Goal: Task Accomplishment & Management: Complete application form

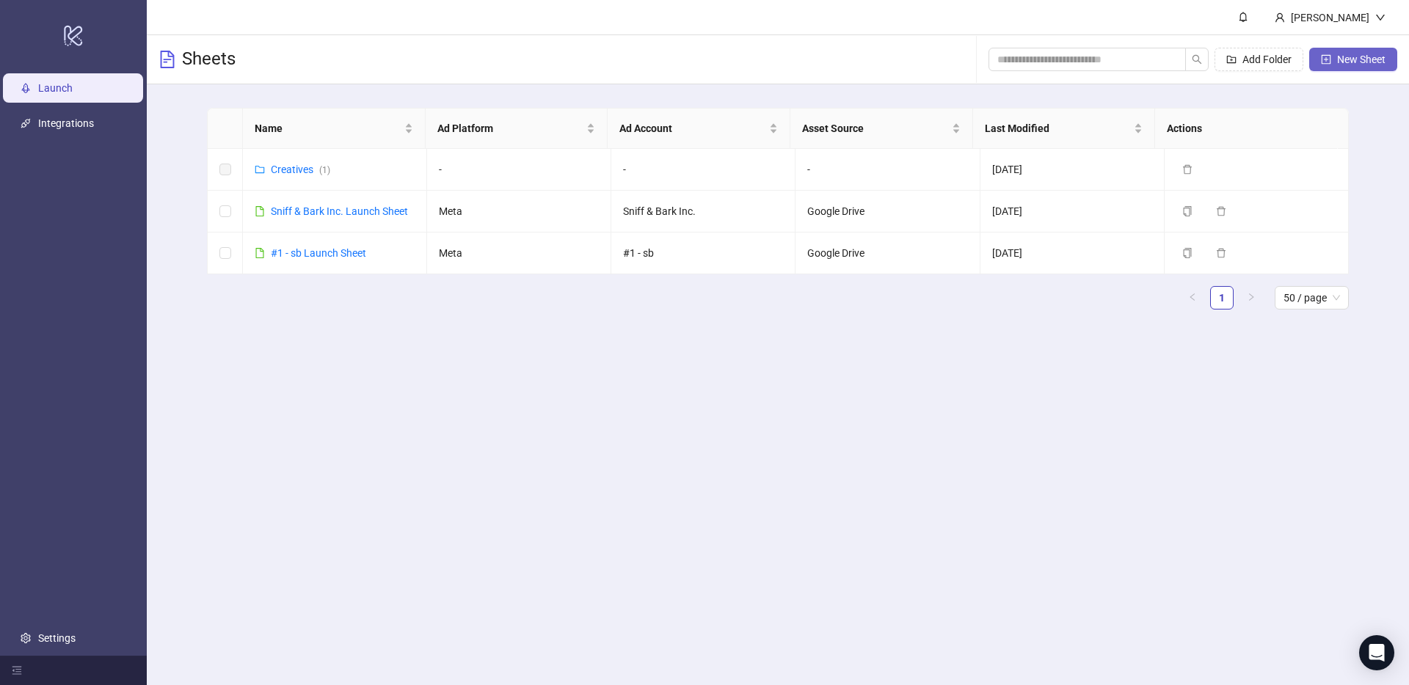
click at [1363, 62] on span "New Sheet" at bounding box center [1361, 60] width 48 height 12
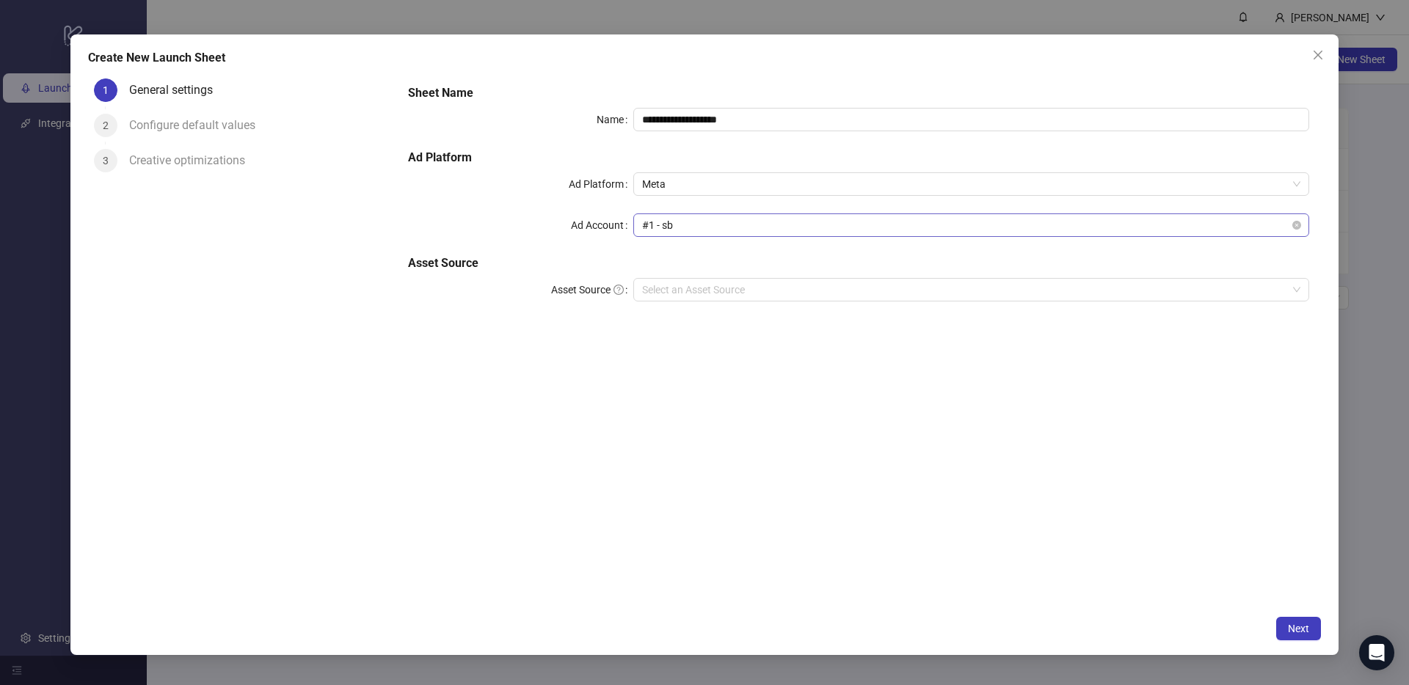
click at [724, 232] on span "#1 - sb" at bounding box center [971, 225] width 658 height 22
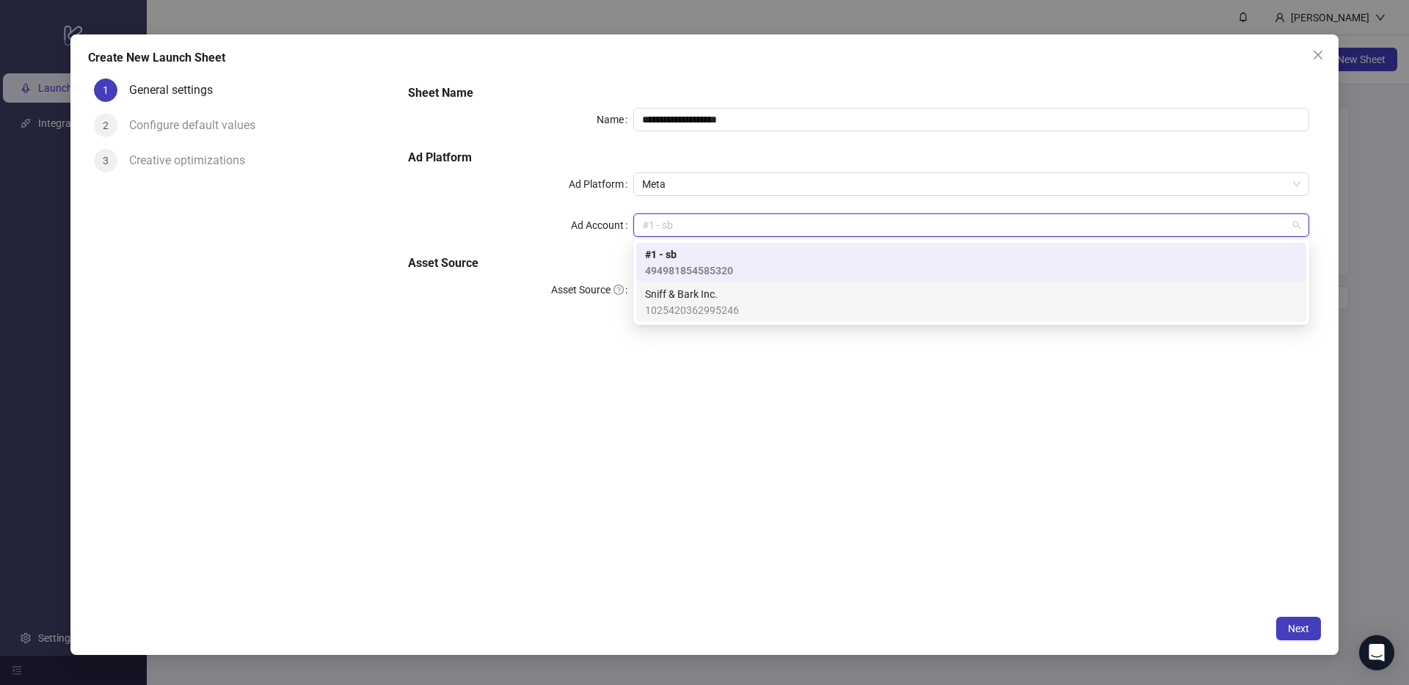
click at [720, 298] on span "Sniff & Bark Inc." at bounding box center [692, 294] width 94 height 16
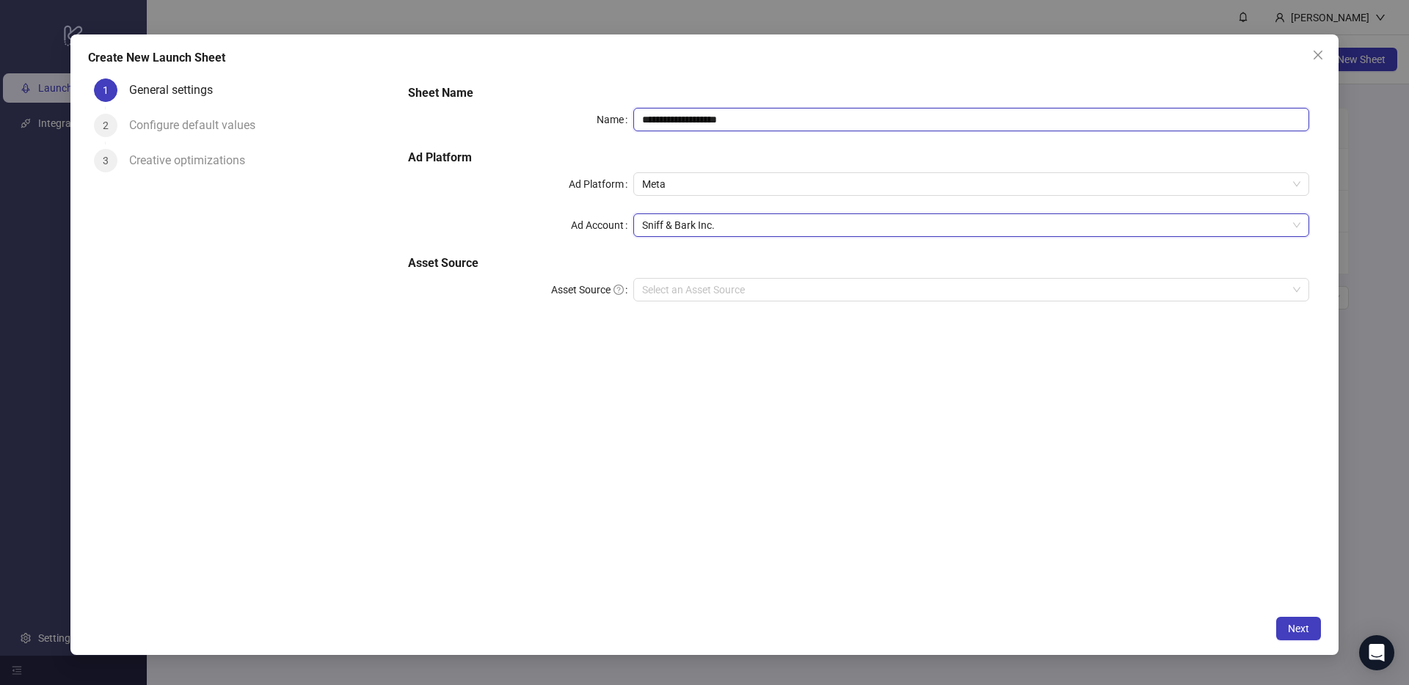
click at [696, 125] on input "**********" at bounding box center [971, 119] width 676 height 23
type input "**********"
click at [755, 437] on div "**********" at bounding box center [858, 341] width 925 height 536
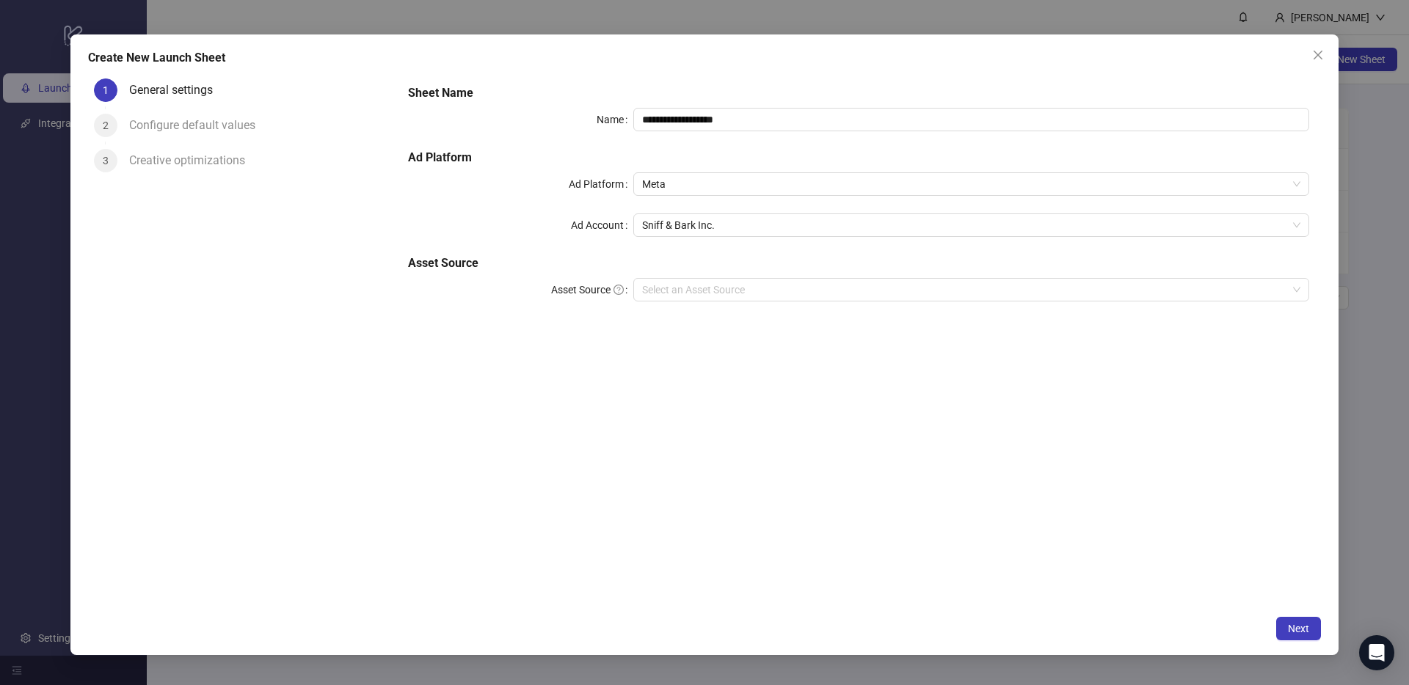
click at [772, 301] on div "**********" at bounding box center [858, 202] width 913 height 247
click at [778, 292] on input "Asset Source" at bounding box center [964, 290] width 645 height 22
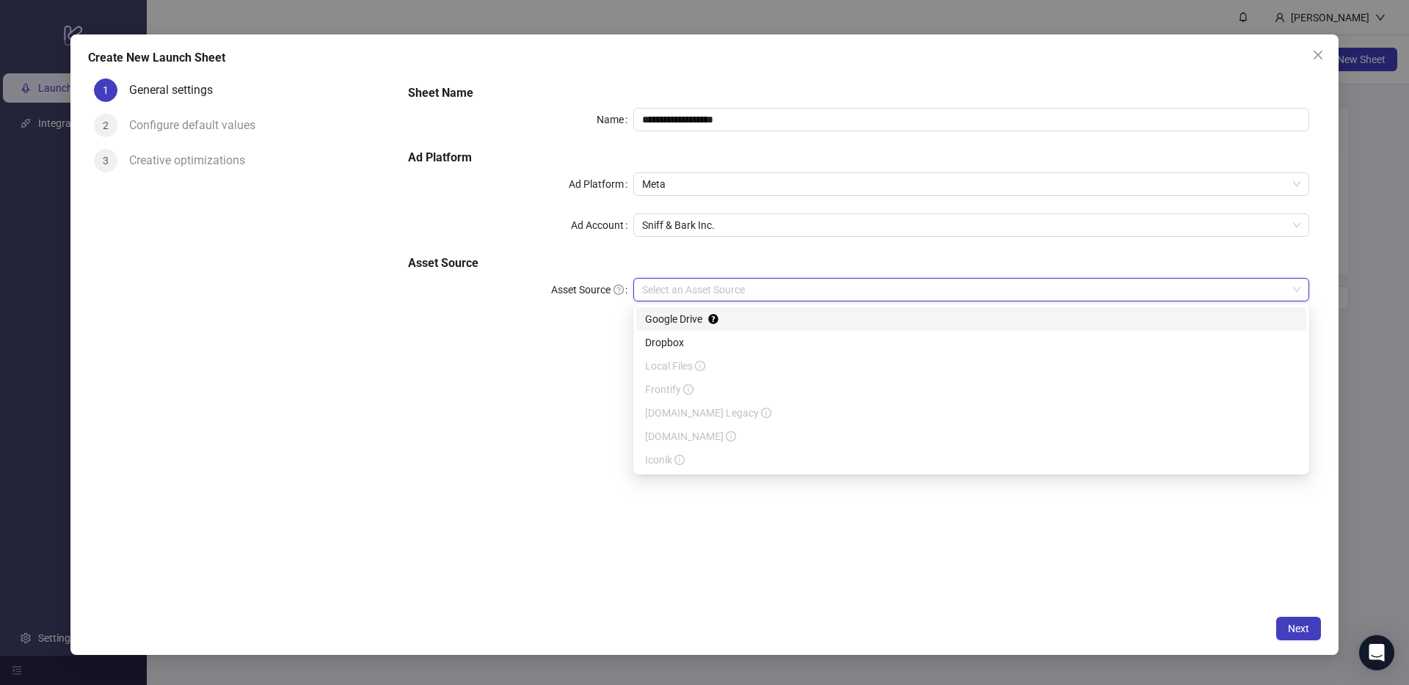
click at [747, 316] on div "Google Drive" at bounding box center [971, 319] width 652 height 16
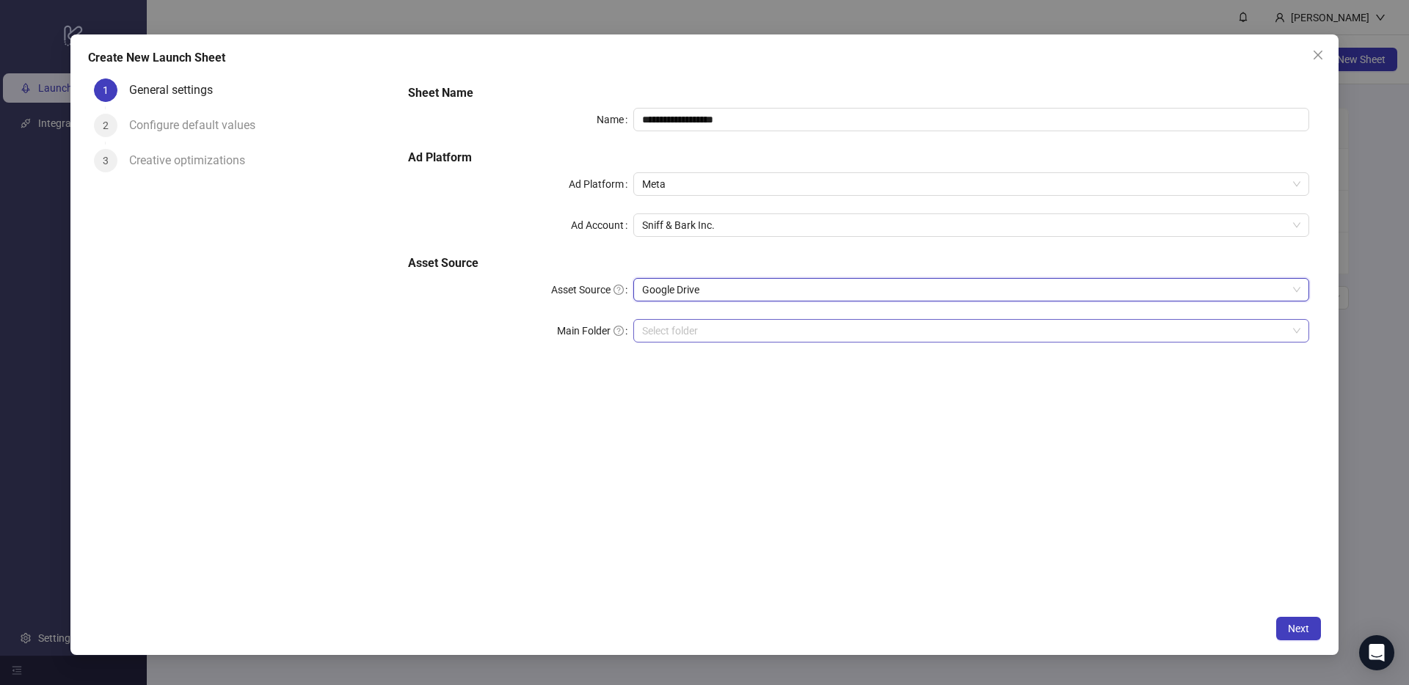
click at [738, 326] on input "Main Folder" at bounding box center [964, 331] width 645 height 22
click at [1308, 633] on span "Next" at bounding box center [1298, 629] width 21 height 12
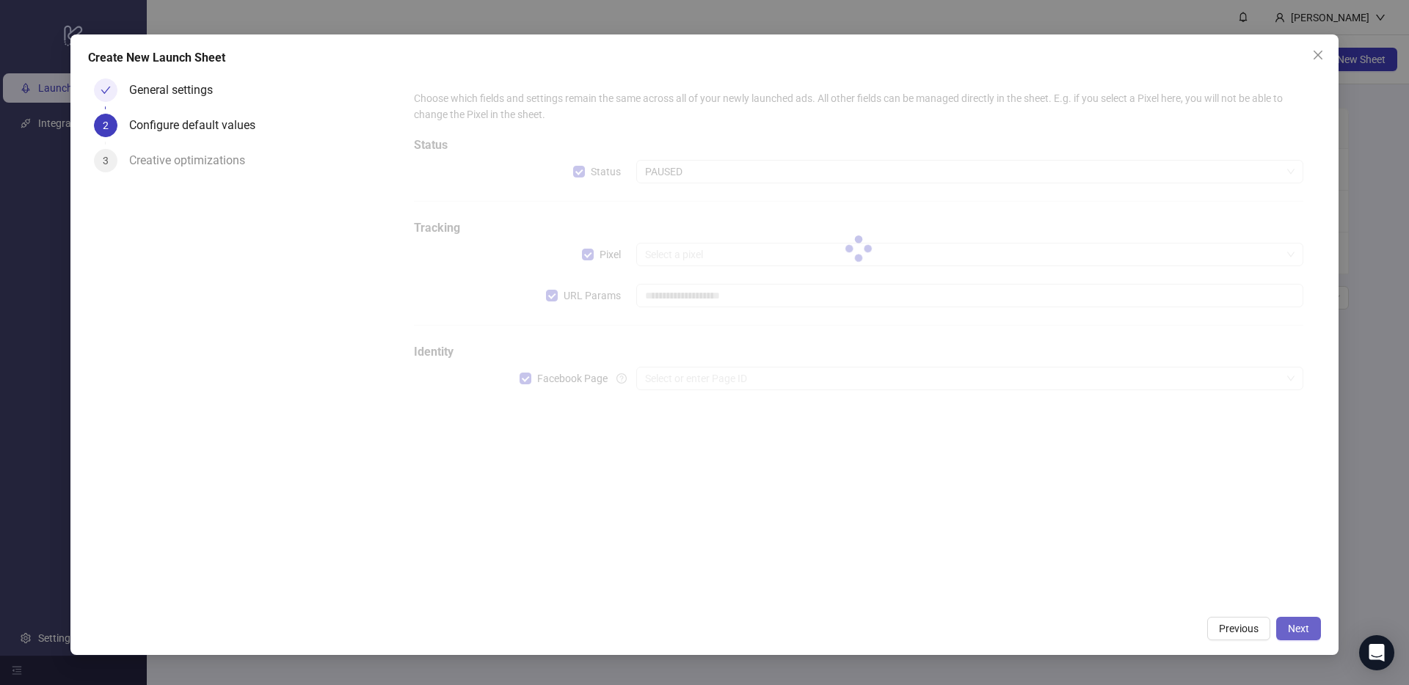
type input "**********"
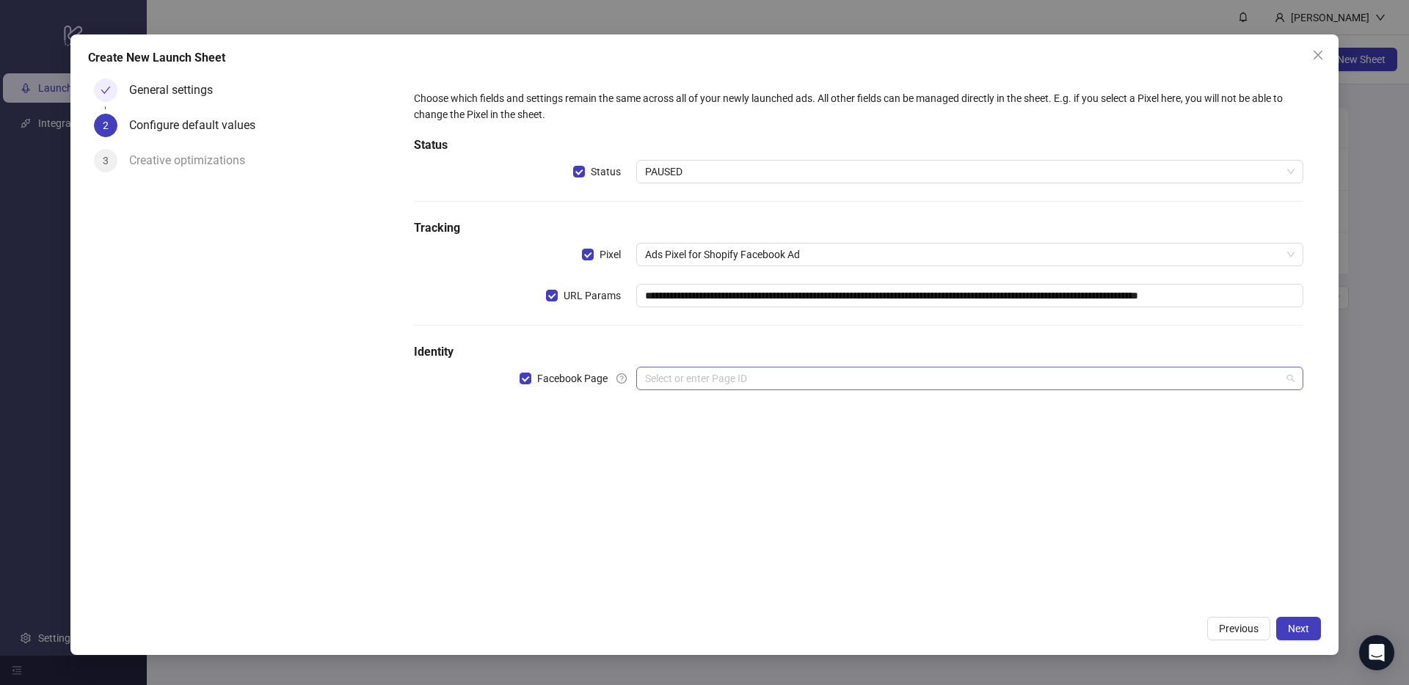
click at [740, 380] on input "search" at bounding box center [963, 379] width 636 height 22
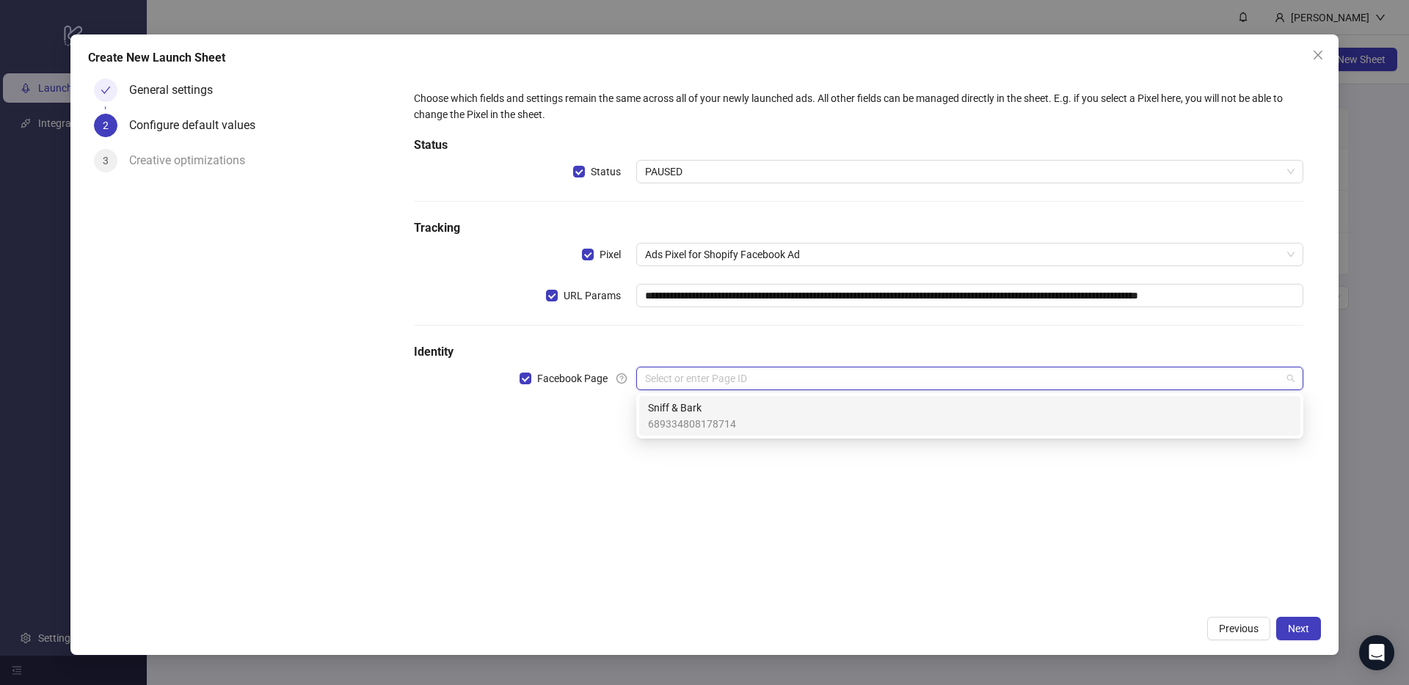
click at [732, 413] on span "Sniff & Bark" at bounding box center [692, 408] width 88 height 16
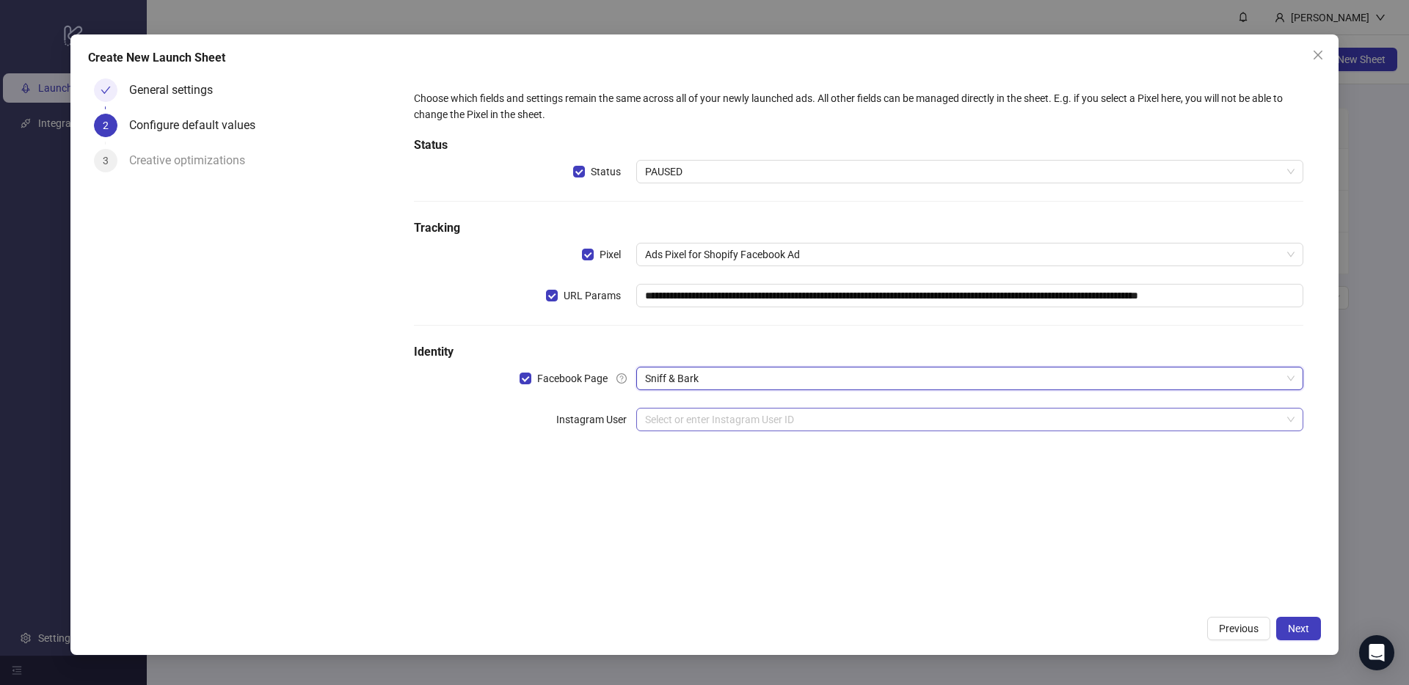
click at [826, 409] on input "search" at bounding box center [963, 420] width 636 height 22
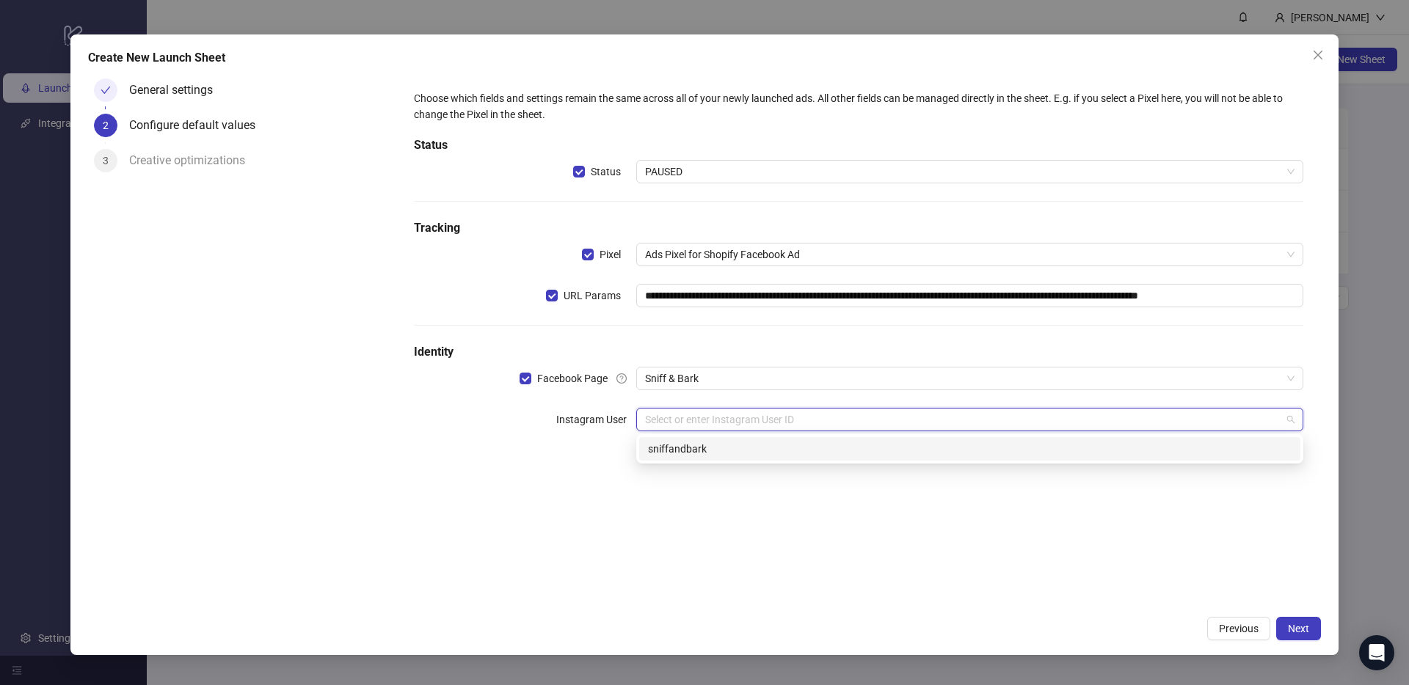
click at [771, 448] on div "sniffandbark" at bounding box center [970, 449] width 644 height 16
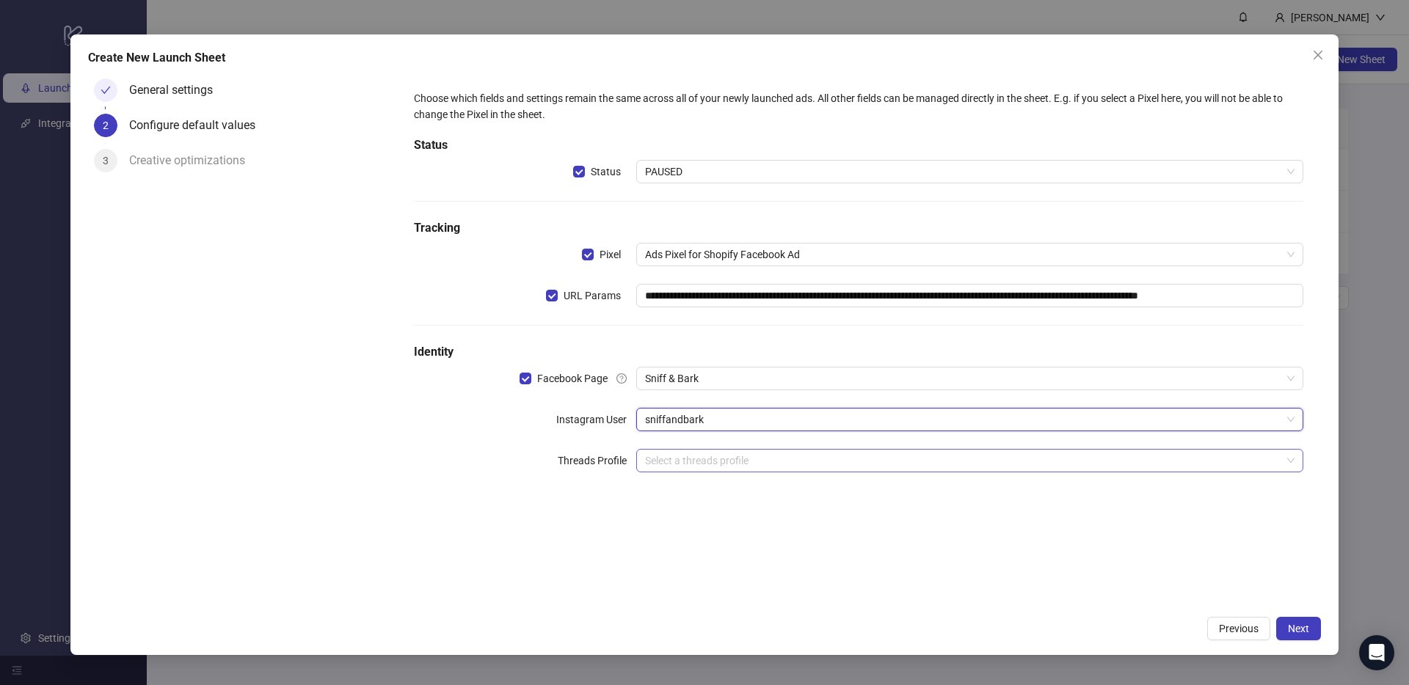
click at [769, 457] on input "search" at bounding box center [963, 461] width 636 height 22
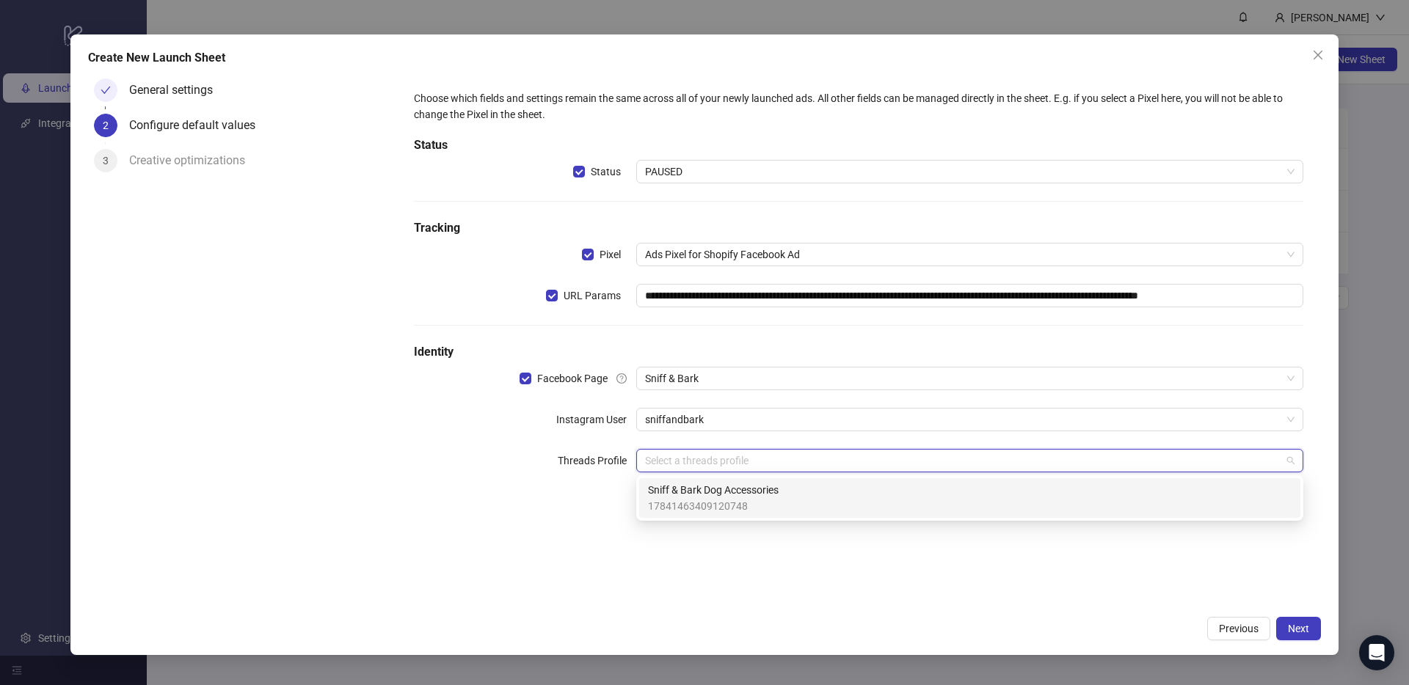
click at [766, 489] on span "Sniff & Bark Dog Accessories" at bounding box center [713, 490] width 131 height 16
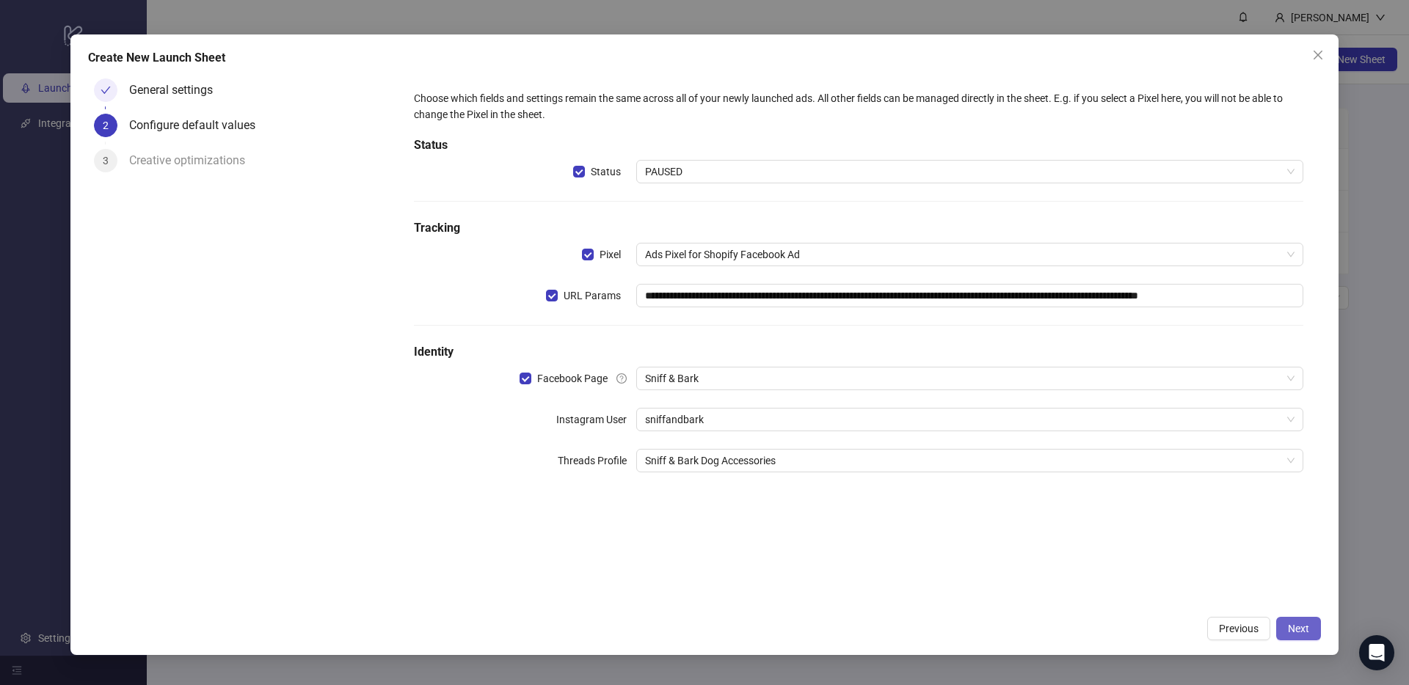
click at [1292, 631] on span "Next" at bounding box center [1298, 629] width 21 height 12
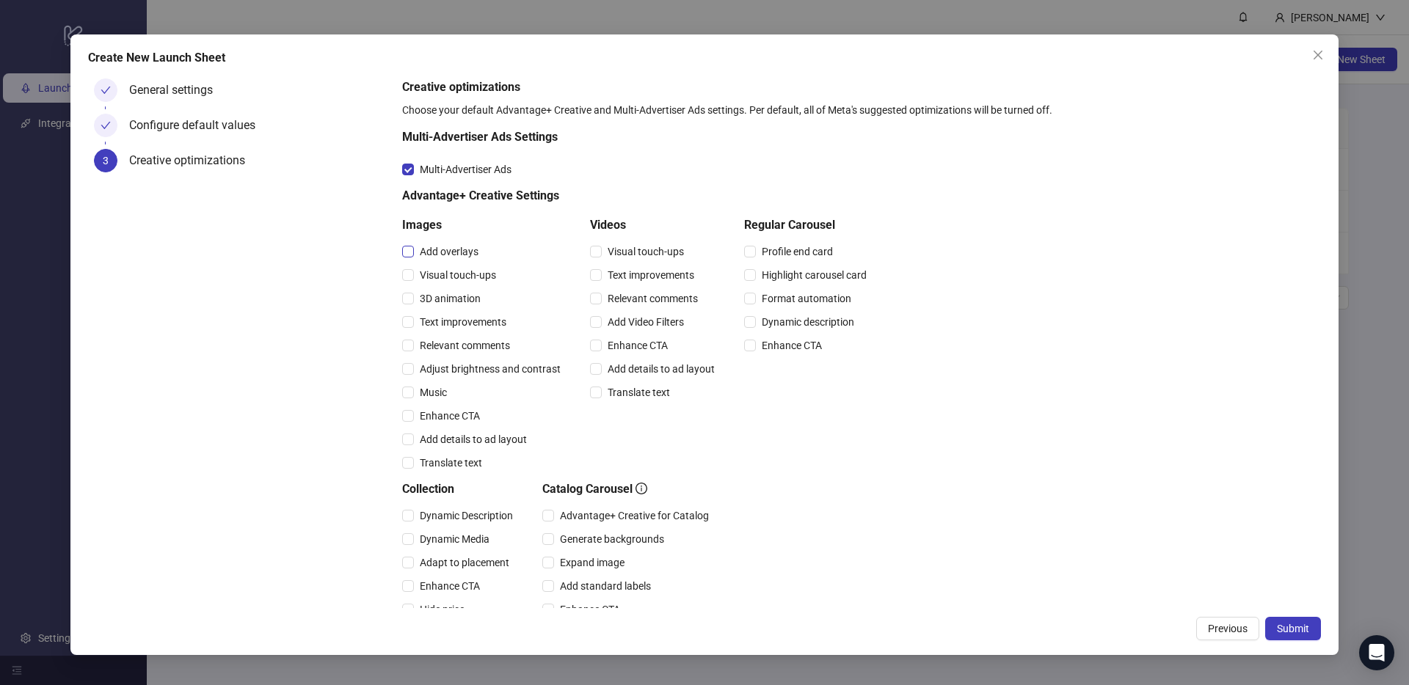
click at [451, 244] on span "Add overlays" at bounding box center [449, 252] width 70 height 16
click at [456, 270] on span "Visual touch-ups" at bounding box center [458, 275] width 88 height 16
click at [464, 316] on span "Text improvements" at bounding box center [463, 322] width 98 height 16
click at [437, 395] on span "Music" at bounding box center [433, 393] width 39 height 16
click at [447, 412] on span "Enhance CTA" at bounding box center [450, 416] width 72 height 16
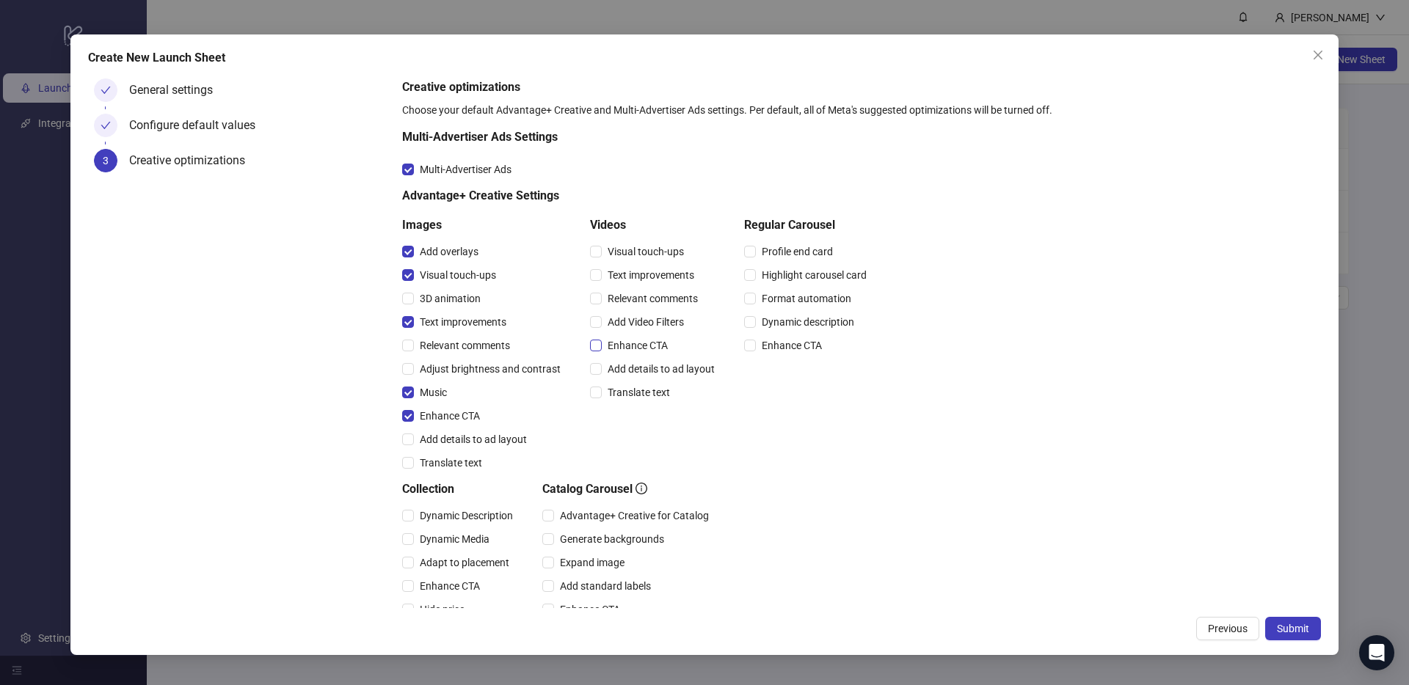
click at [628, 349] on span "Enhance CTA" at bounding box center [638, 346] width 72 height 16
click at [652, 283] on span "Text improvements" at bounding box center [651, 275] width 98 height 16
click at [655, 250] on span "Visual touch-ups" at bounding box center [646, 252] width 88 height 16
click at [641, 390] on span "Translate text" at bounding box center [639, 393] width 74 height 16
click at [647, 368] on span "Add details to ad layout" at bounding box center [661, 369] width 119 height 16
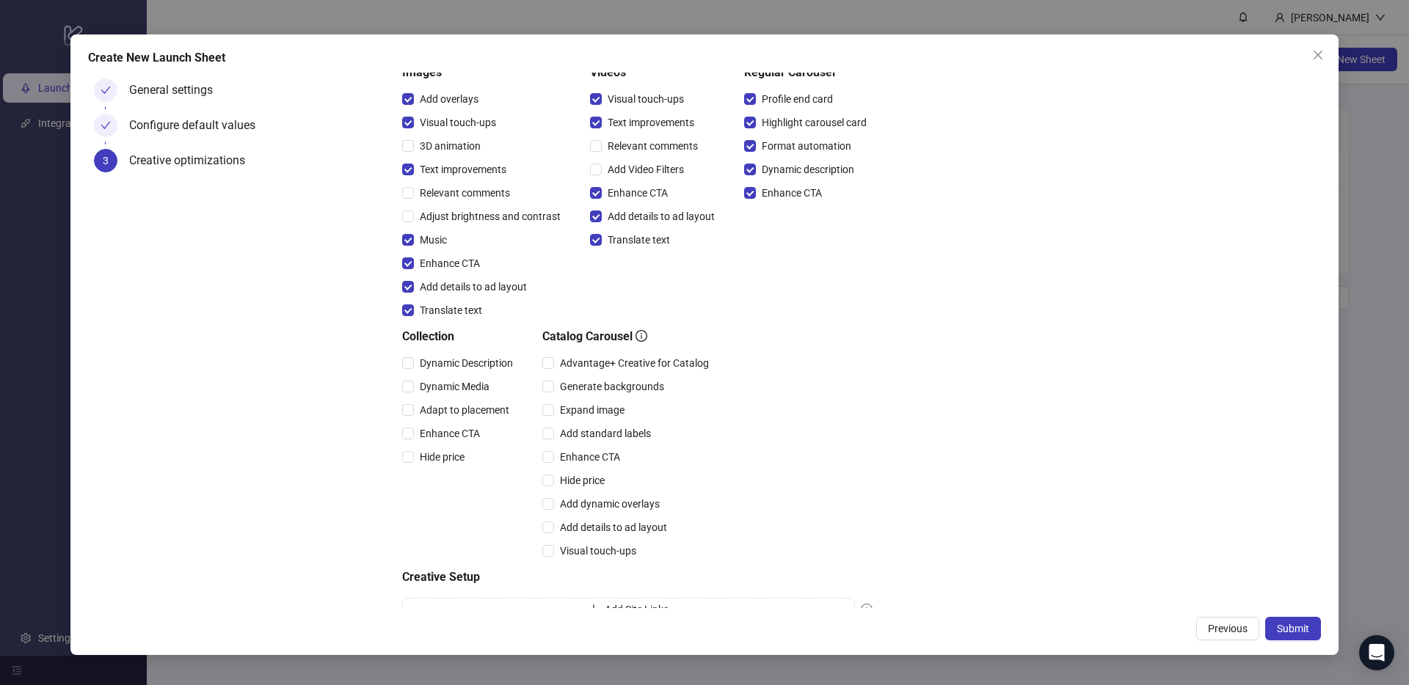
scroll to position [166, 0]
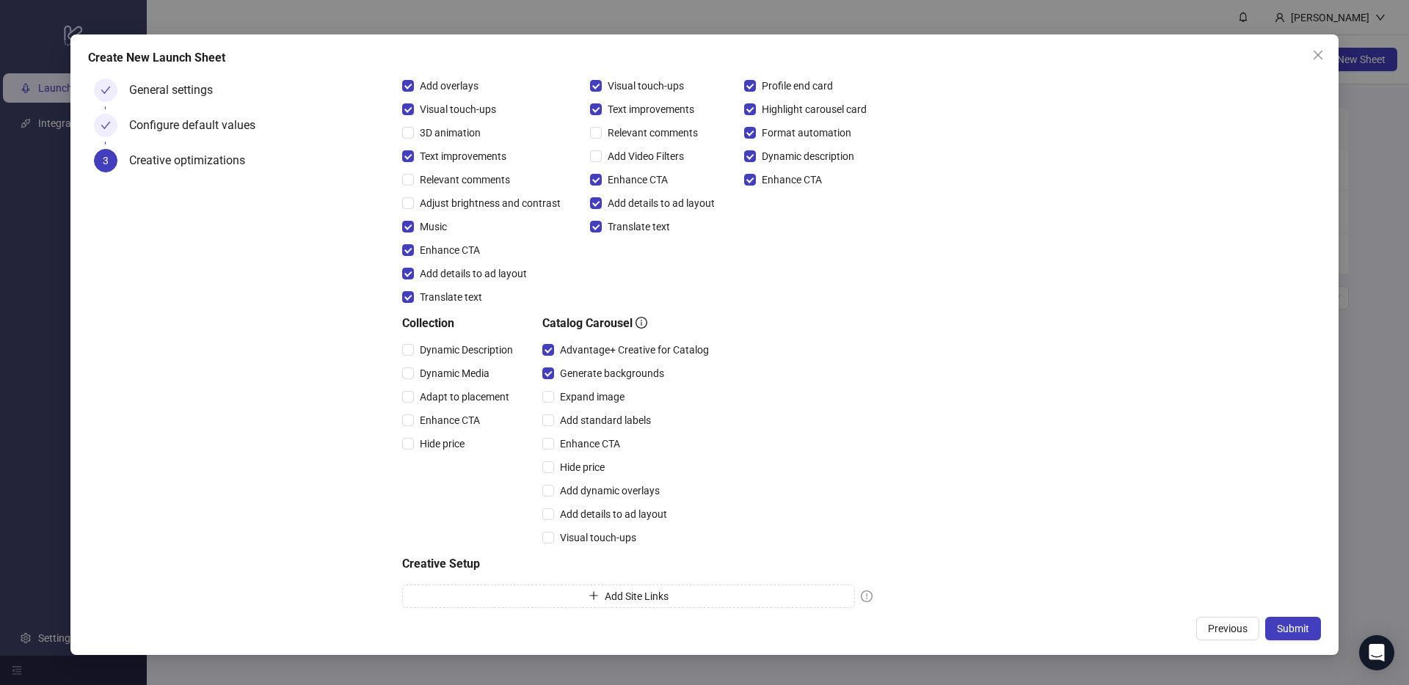
click at [548, 405] on div "Expand image" at bounding box center [628, 396] width 172 height 23
click at [556, 446] on span "Enhance CTA" at bounding box center [590, 444] width 72 height 16
click at [481, 397] on span "Adapt to placement" at bounding box center [464, 397] width 101 height 16
click at [470, 376] on span "Dynamic Media" at bounding box center [454, 373] width 81 height 16
click at [480, 352] on span "Dynamic Description" at bounding box center [466, 350] width 105 height 16
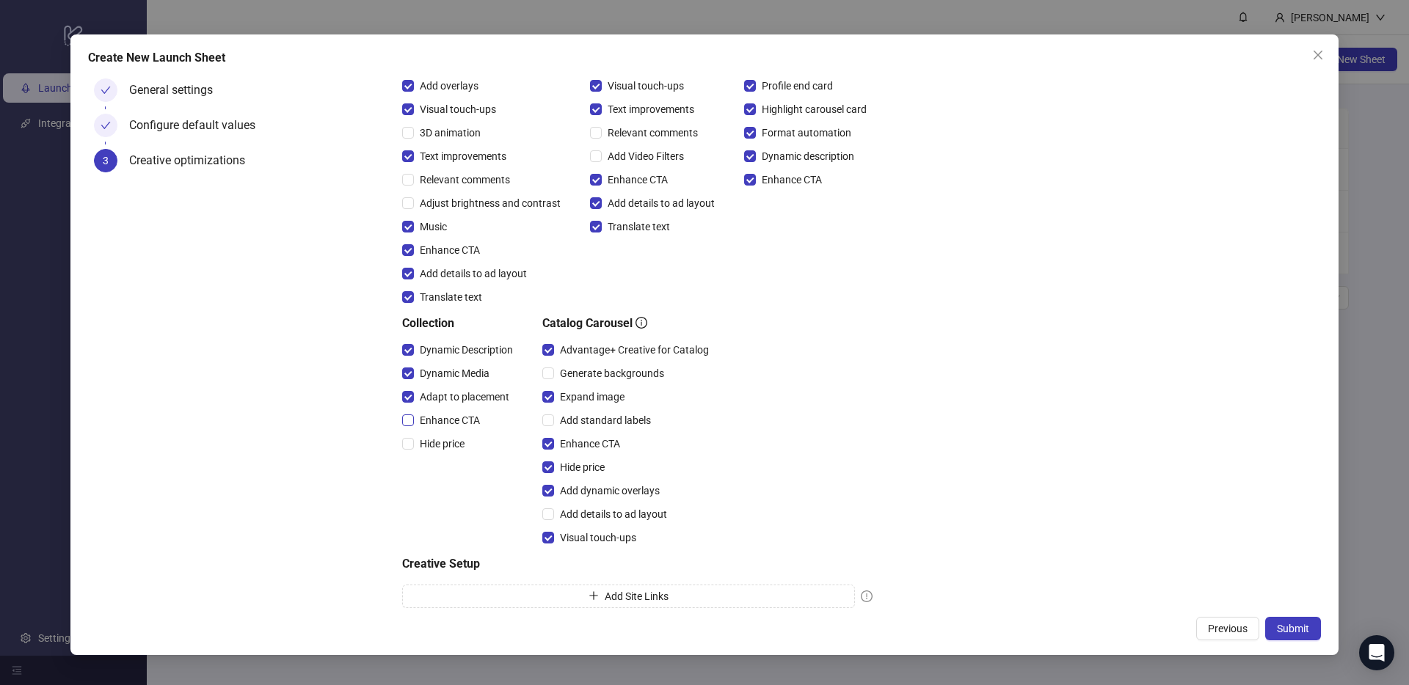
click at [458, 422] on span "Enhance CTA" at bounding box center [450, 420] width 72 height 16
click at [452, 442] on span "Hide price" at bounding box center [442, 444] width 57 height 16
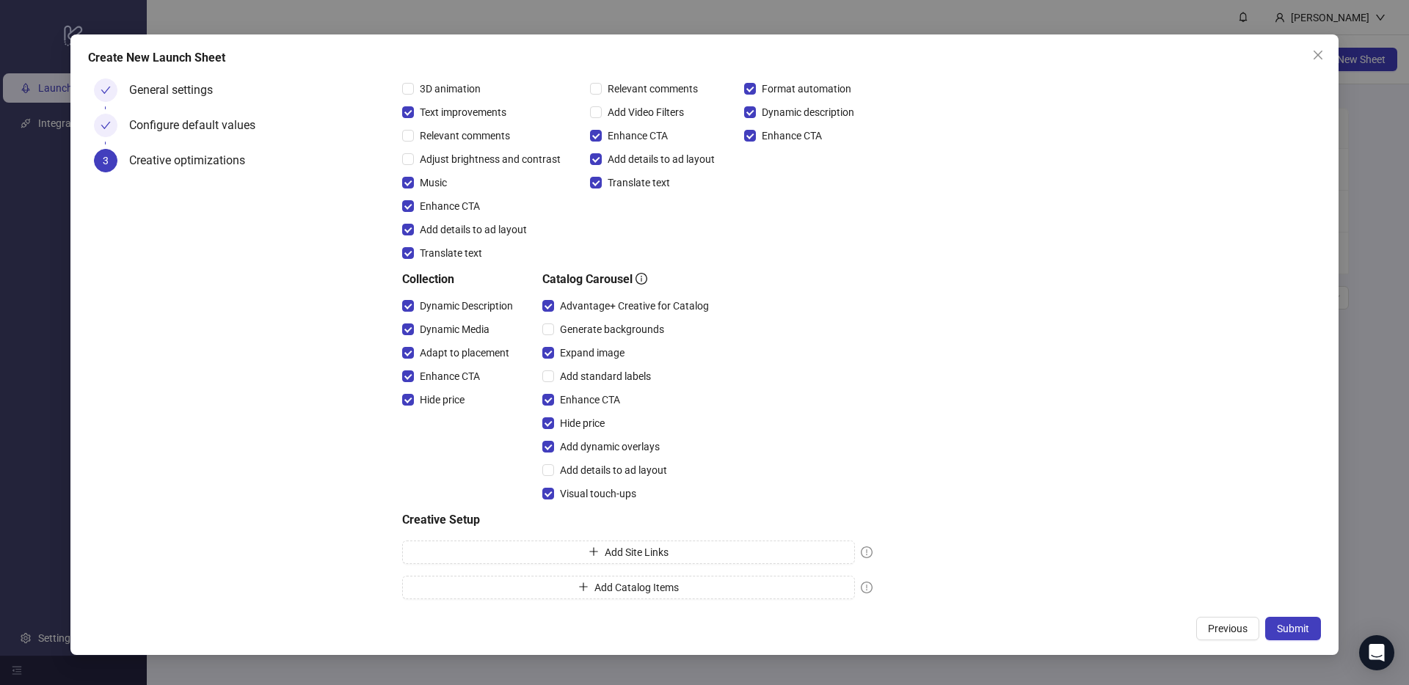
scroll to position [212, 0]
click at [1281, 628] on span "Submit" at bounding box center [1293, 629] width 32 height 12
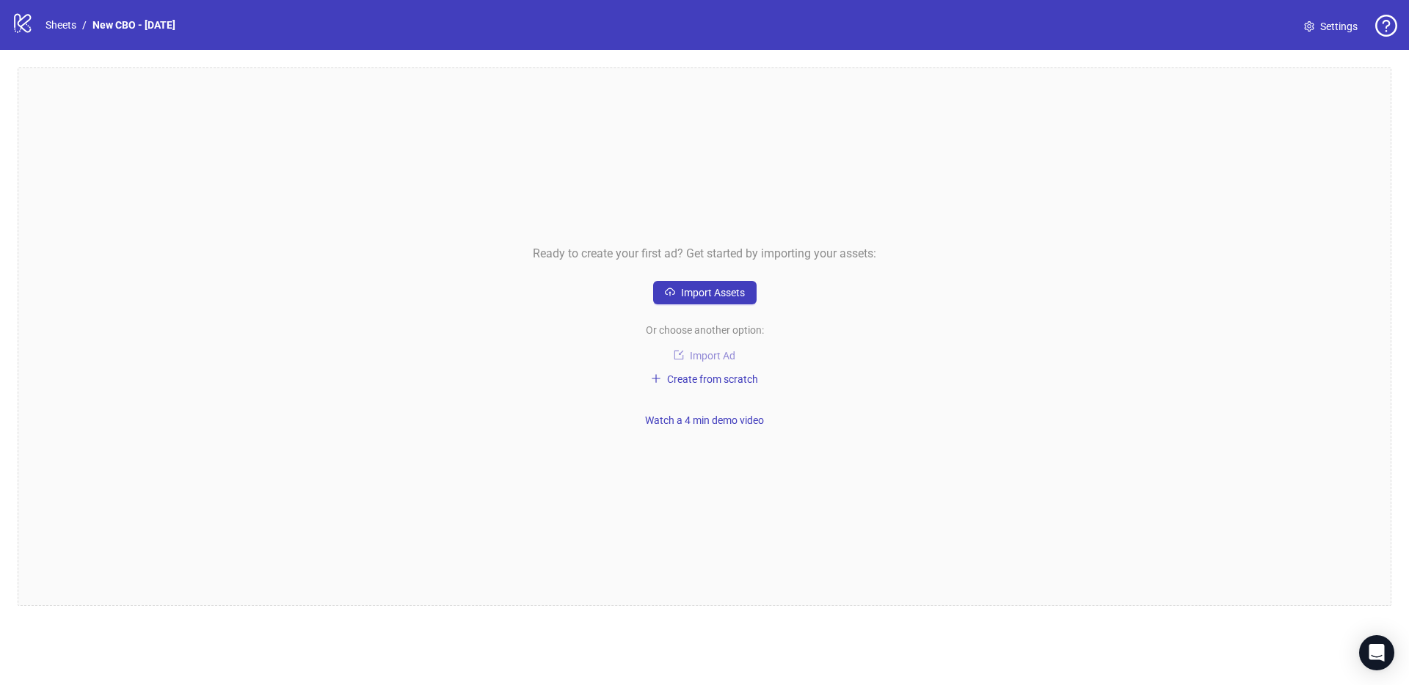
click at [723, 360] on span "Import Ad" at bounding box center [712, 356] width 45 height 12
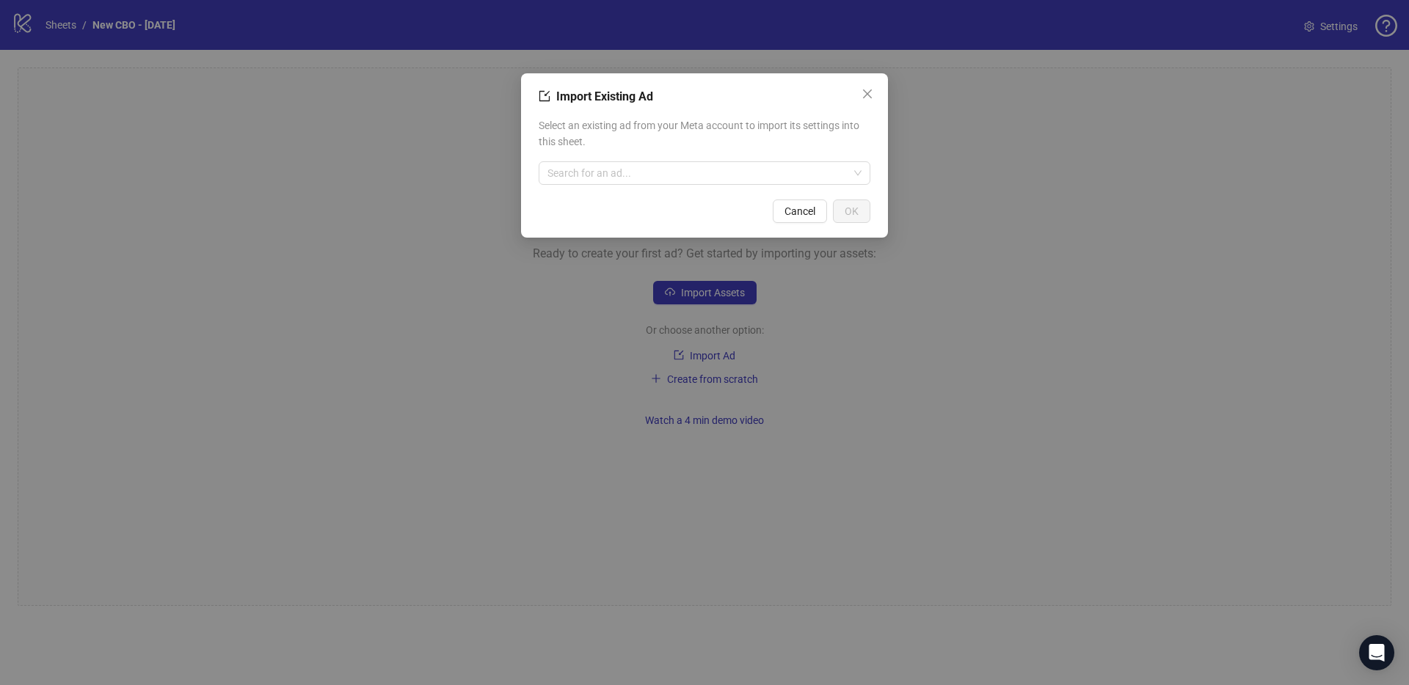
click at [605, 158] on div "Select an existing ad from your Meta account to import its settings into this s…" at bounding box center [705, 151] width 332 height 79
click at [602, 175] on input "search" at bounding box center [697, 173] width 301 height 22
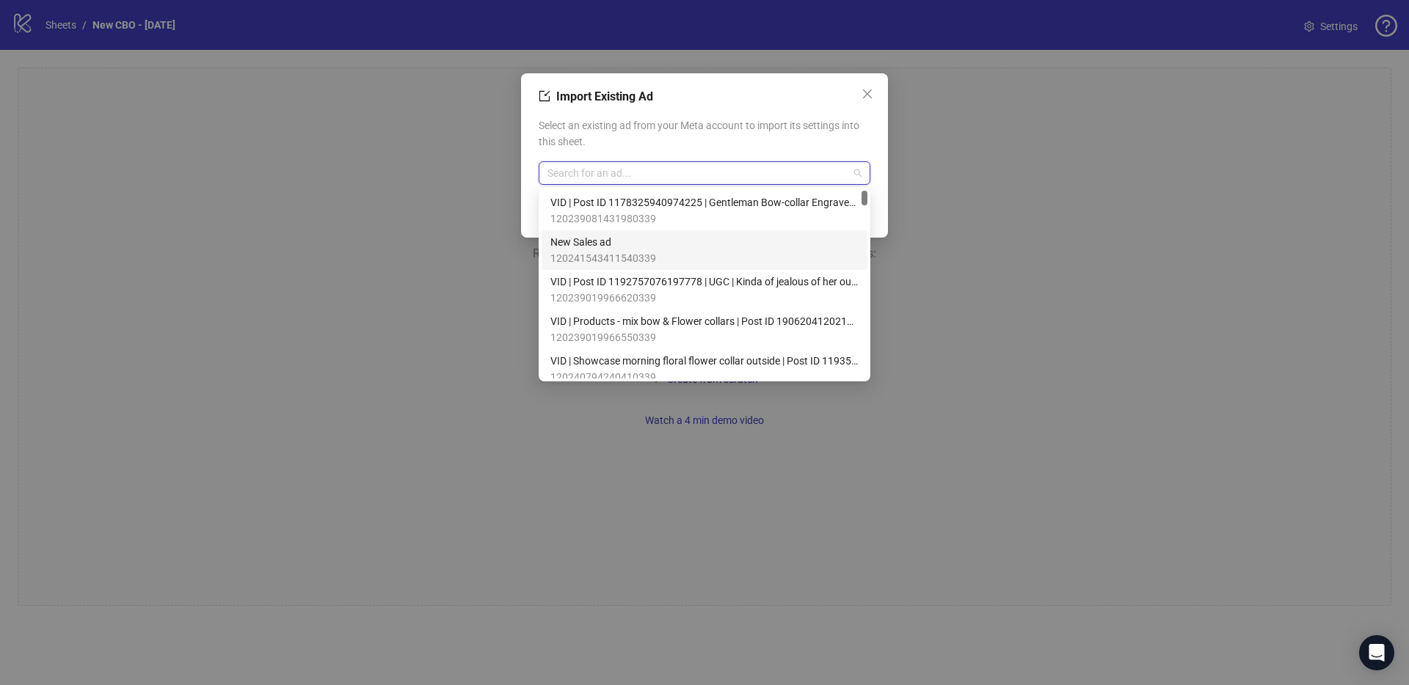
click at [618, 241] on span "New Sales ad" at bounding box center [603, 242] width 106 height 16
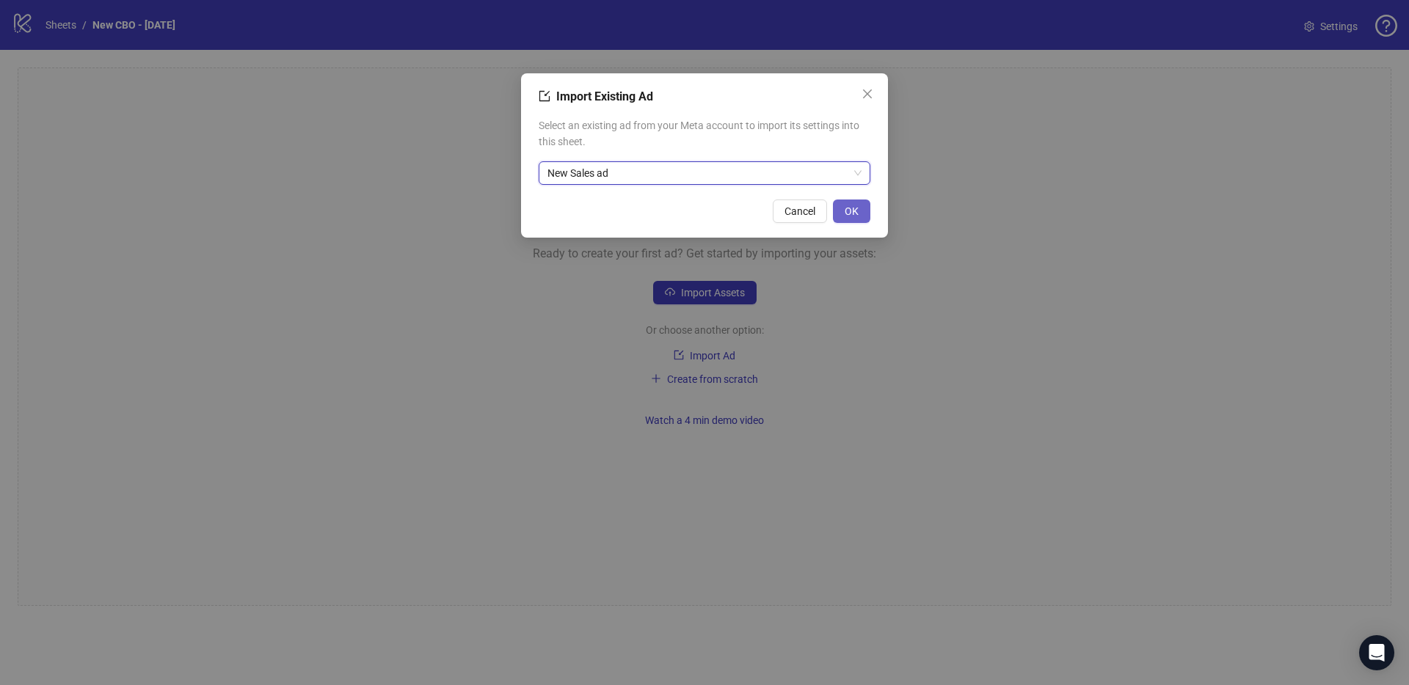
click at [849, 213] on span "OK" at bounding box center [852, 211] width 14 height 12
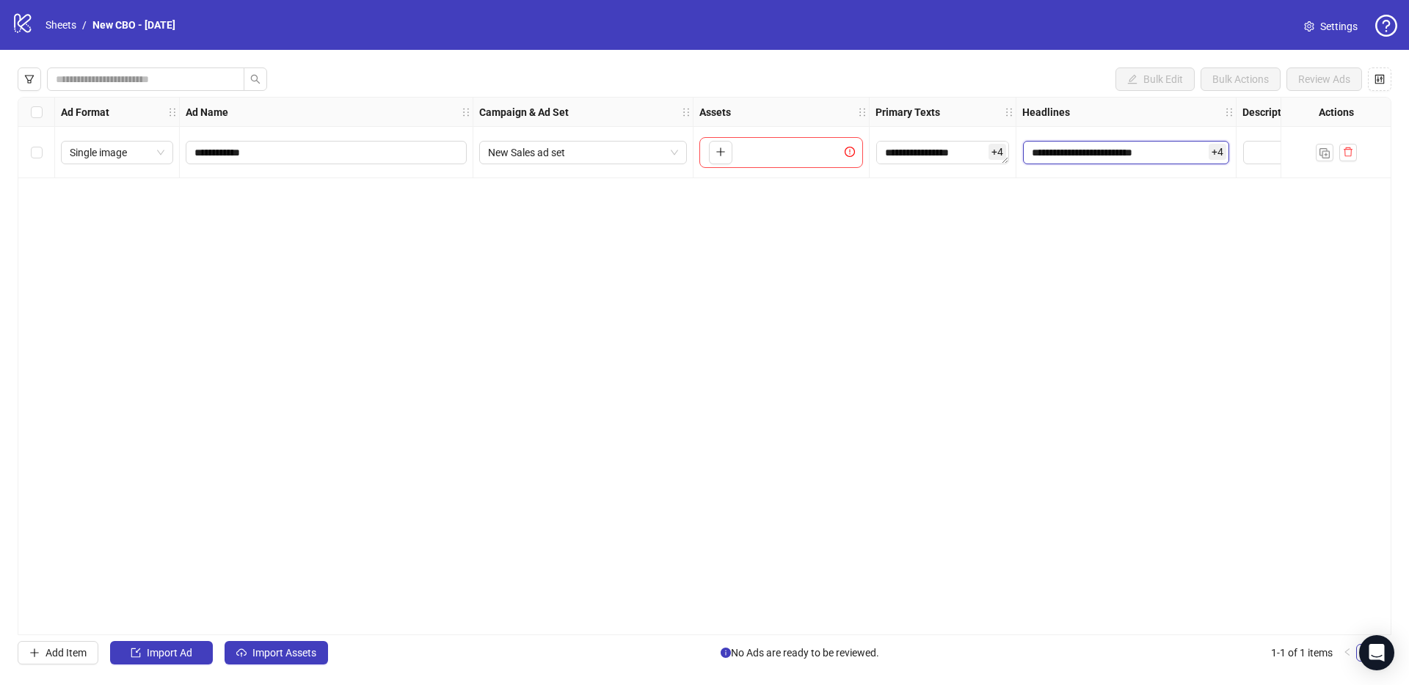
click at [1089, 150] on input "**********" at bounding box center [1126, 152] width 206 height 23
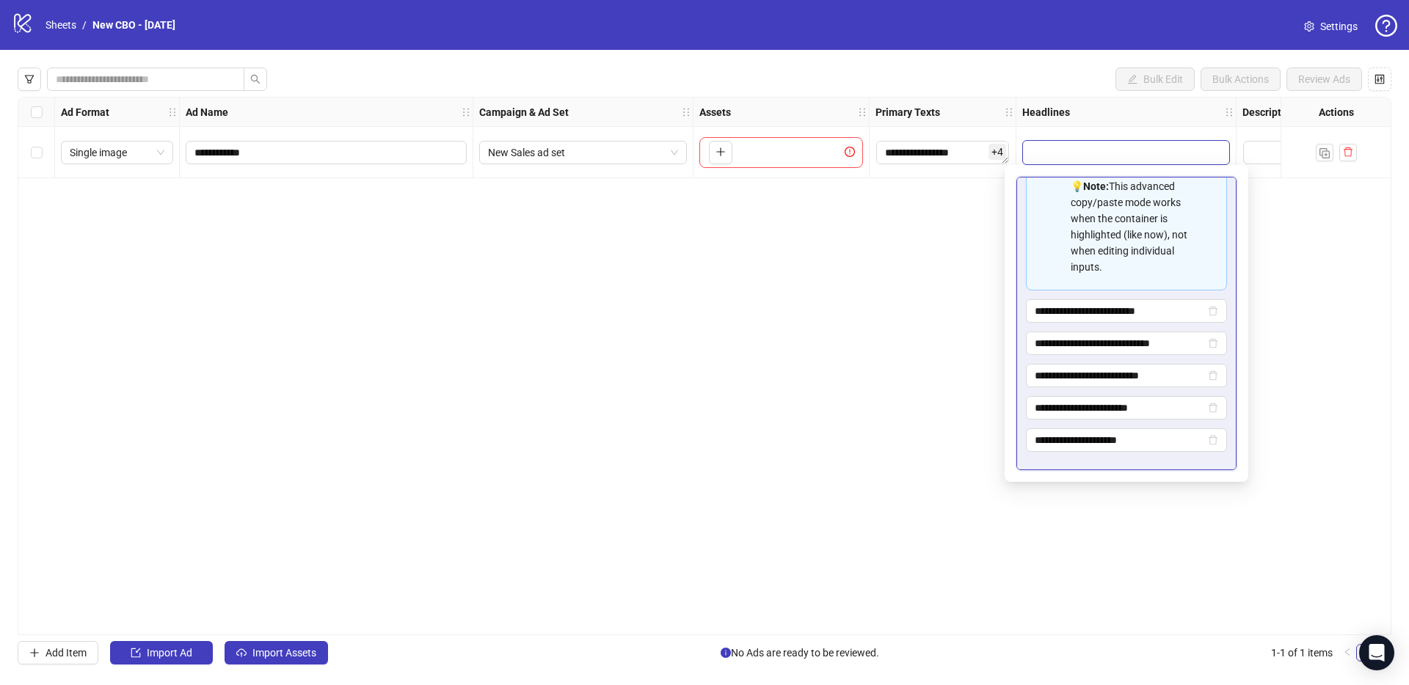
scroll to position [227, 0]
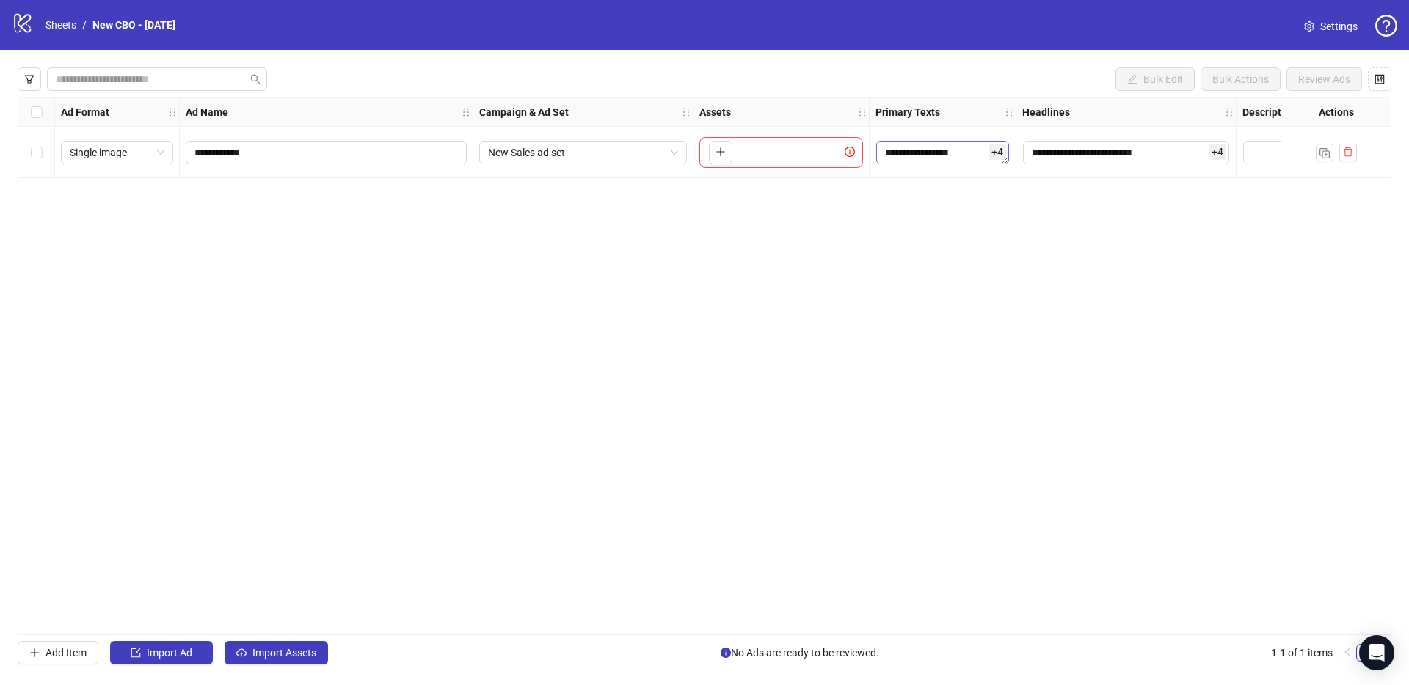
click at [917, 147] on textarea "**********" at bounding box center [942, 152] width 133 height 23
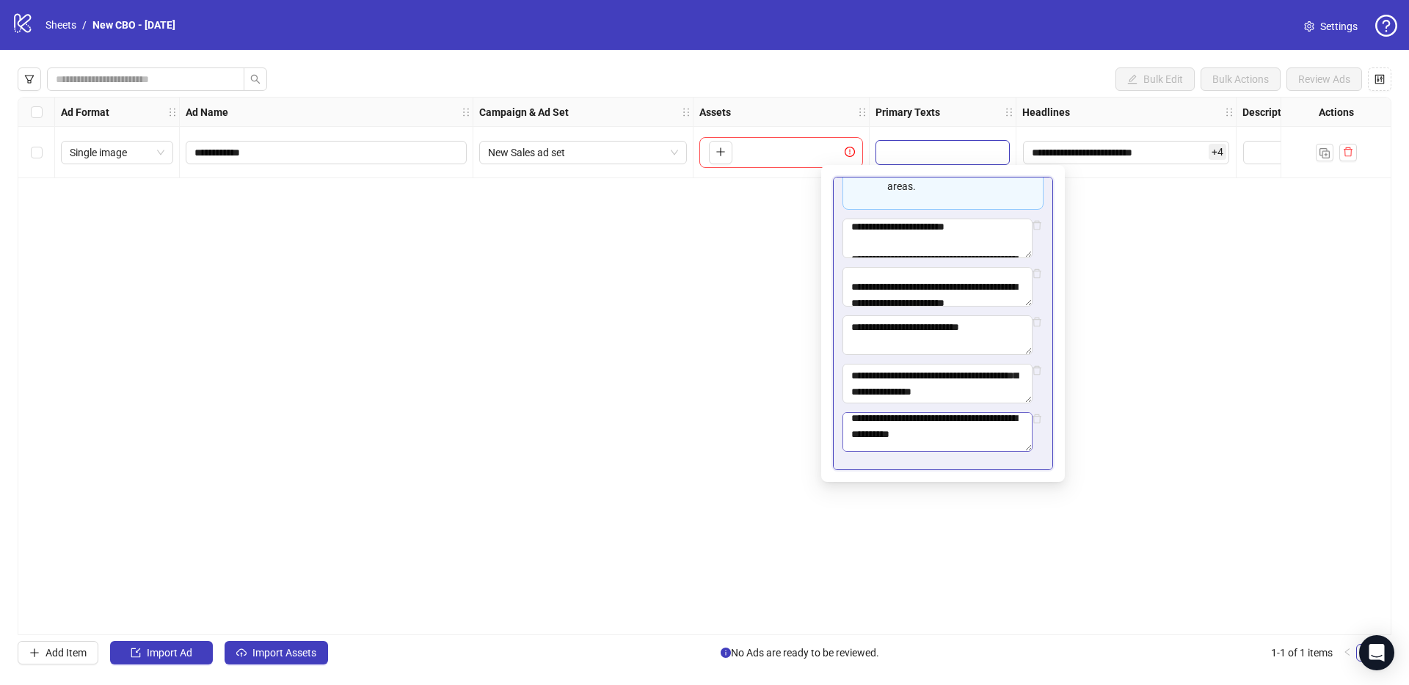
scroll to position [242, 0]
click at [747, 346] on div "**********" at bounding box center [705, 366] width 1374 height 539
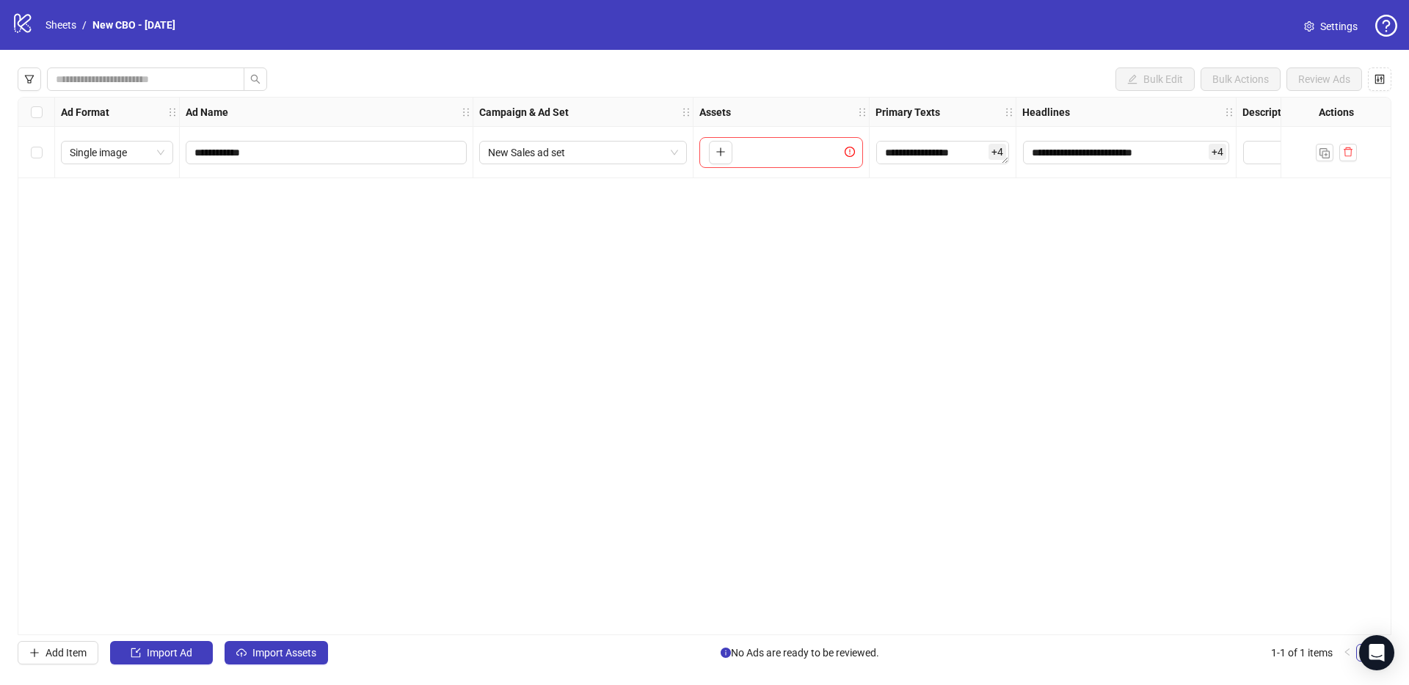
click at [771, 159] on div "To pick up a draggable item, press the space bar. While dragging, use the arrow…" at bounding box center [781, 152] width 164 height 31
click at [715, 148] on icon "plus" at bounding box center [720, 152] width 10 height 10
click at [121, 155] on span "Single image" at bounding box center [117, 153] width 95 height 22
click at [336, 74] on div "Bulk Edit Bulk Actions Review Ads" at bounding box center [705, 79] width 1374 height 23
